Goal: Transaction & Acquisition: Subscribe to service/newsletter

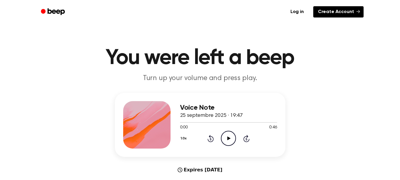
click at [334, 12] on link "Create Account" at bounding box center [338, 11] width 50 height 11
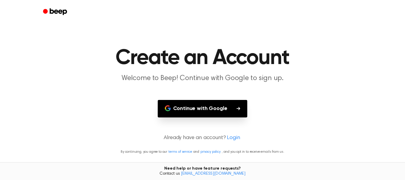
click at [214, 107] on button "Continue with Google" at bounding box center [203, 108] width 90 height 17
